Goal: Navigation & Orientation: Understand site structure

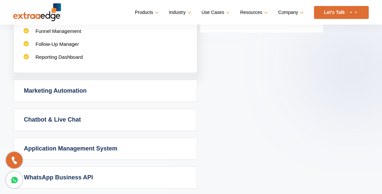
scroll to position [446, 0]
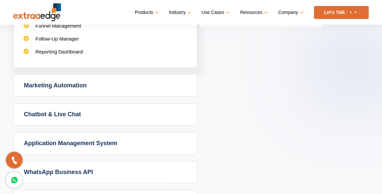
click at [32, 67] on div "Admission CRM software takes the guesswork out of your admissions process, givi…" at bounding box center [105, 0] width 183 height 135
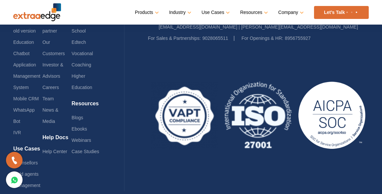
scroll to position [1726, 0]
click at [54, 62] on link "Investor & Advisors" at bounding box center [52, 70] width 21 height 17
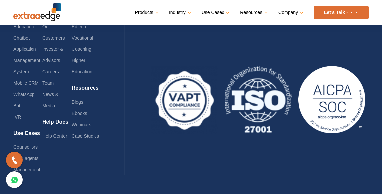
scroll to position [1736, 0]
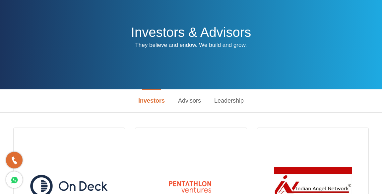
scroll to position [32, 0]
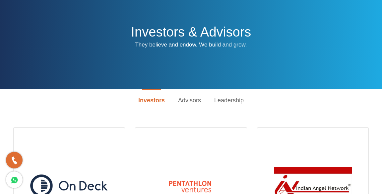
click at [190, 101] on link "Advisors" at bounding box center [189, 100] width 36 height 23
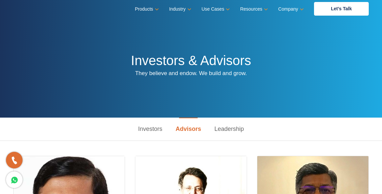
scroll to position [0, 0]
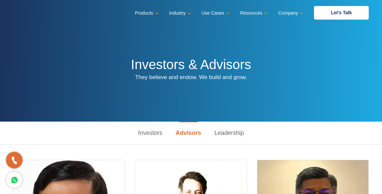
click at [227, 137] on link "Leadership" at bounding box center [229, 132] width 43 height 23
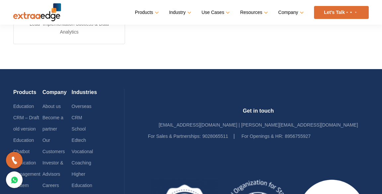
scroll to position [604, 0]
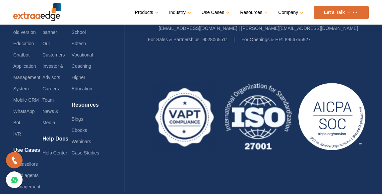
click at [25, 78] on link "Application Management System" at bounding box center [26, 77] width 27 height 28
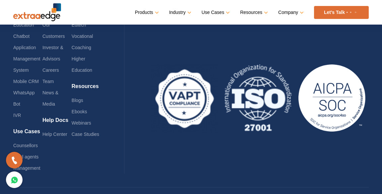
scroll to position [732, 0]
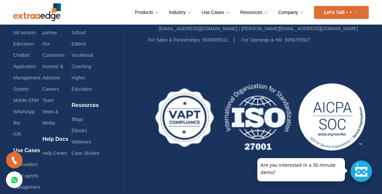
scroll to position [2576, 0]
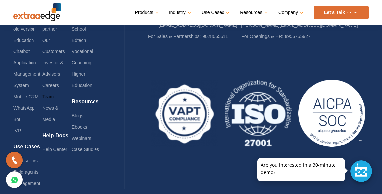
click at [49, 94] on link "Team" at bounding box center [47, 96] width 11 height 5
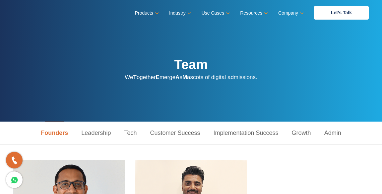
click at [148, 13] on link "Products" at bounding box center [146, 13] width 23 height 10
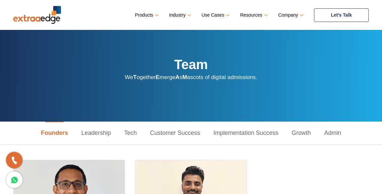
click at [366, 32] on div "Education CRM Streamline your entire admissions process on a single platform Ed…" at bounding box center [191, 86] width 382 height 112
